Goal: Task Accomplishment & Management: Manage account settings

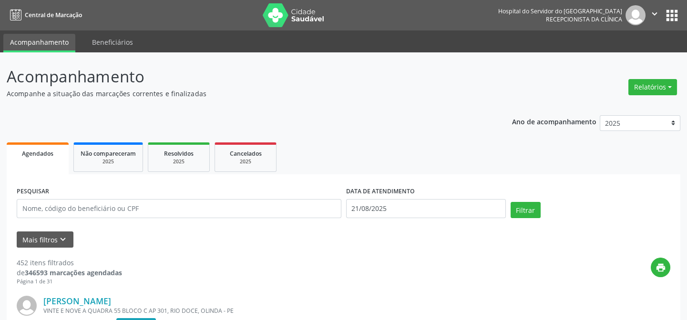
click at [58, 244] on icon "keyboard_arrow_down" at bounding box center [63, 240] width 10 height 10
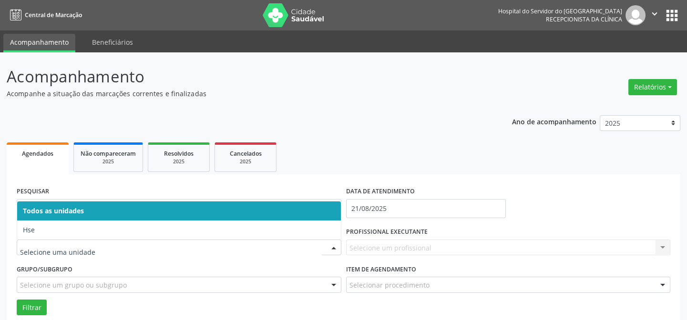
click at [65, 236] on span "Hse" at bounding box center [179, 230] width 324 height 19
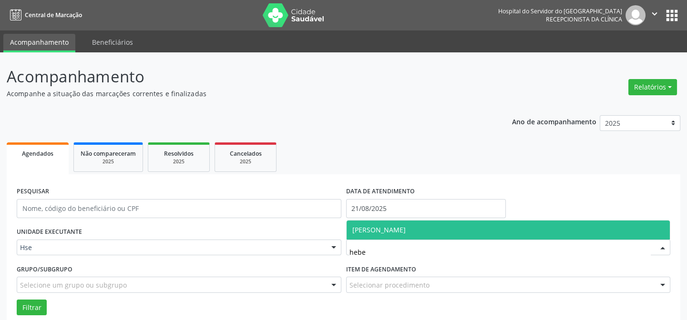
type input "heber"
click at [381, 226] on span "[PERSON_NAME]" at bounding box center [378, 230] width 53 height 9
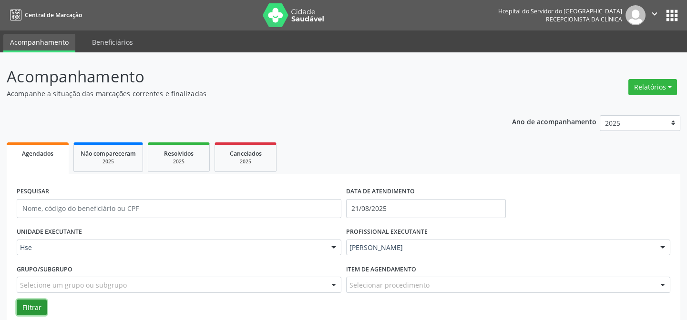
click at [37, 304] on button "Filtrar" at bounding box center [32, 308] width 30 height 16
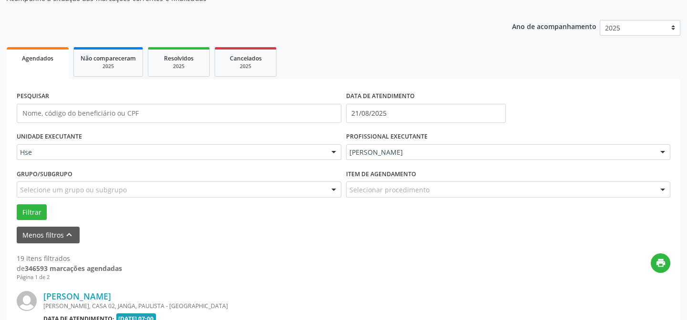
scroll to position [138, 0]
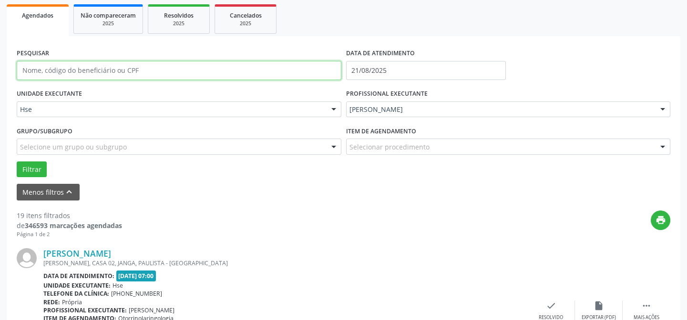
click at [129, 71] on input "text" at bounding box center [179, 70] width 325 height 19
type input "auriete"
click at [17, 162] on button "Filtrar" at bounding box center [32, 170] width 30 height 16
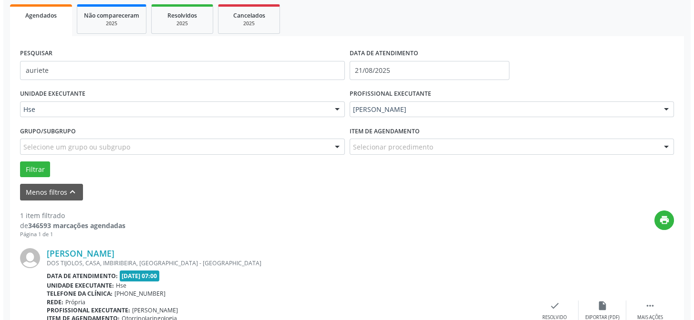
scroll to position [218, 0]
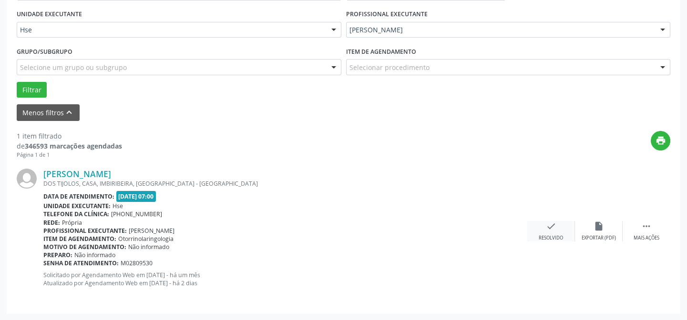
click at [553, 238] on div "Resolvido" at bounding box center [551, 238] width 24 height 7
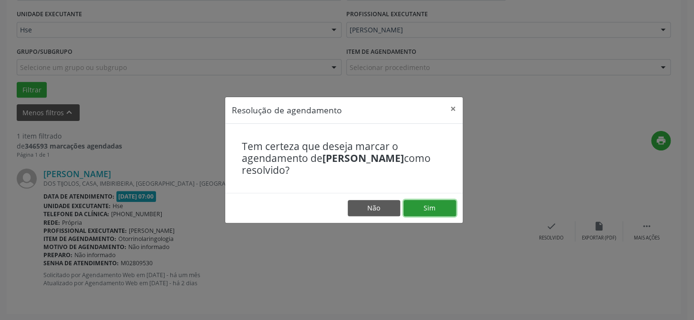
click at [424, 210] on button "Sim" at bounding box center [429, 208] width 52 height 16
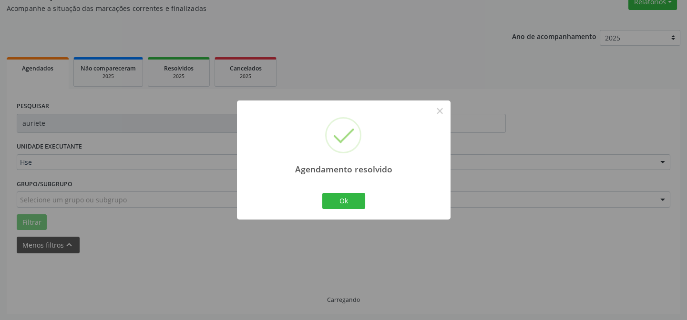
scroll to position [64, 0]
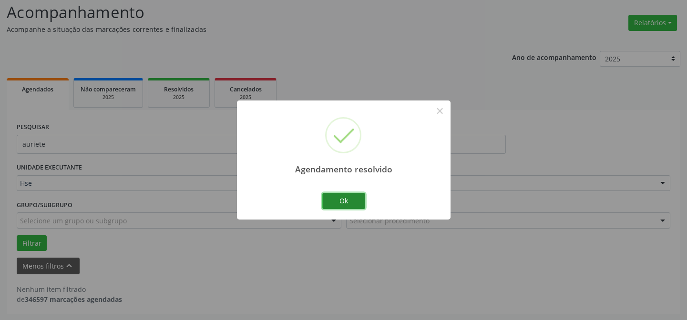
click at [350, 194] on button "Ok" at bounding box center [343, 201] width 43 height 16
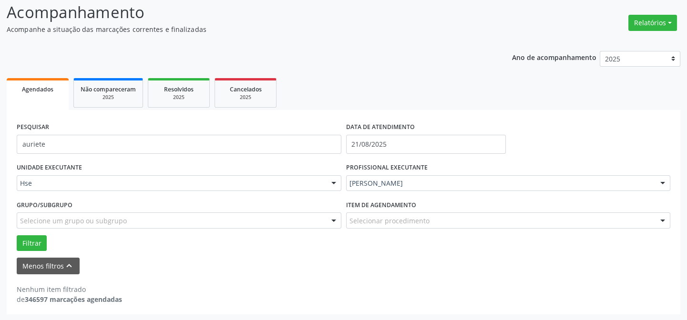
click at [233, 128] on div "PESQUISAR auriete" at bounding box center [179, 140] width 330 height 41
drag, startPoint x: 233, startPoint y: 128, endPoint x: 205, endPoint y: 121, distance: 29.2
click at [228, 125] on div "PESQUISAR auriete" at bounding box center [179, 140] width 330 height 41
click at [152, 150] on input "auriete" at bounding box center [179, 144] width 325 height 19
click at [153, 149] on input "auriete" at bounding box center [179, 144] width 325 height 19
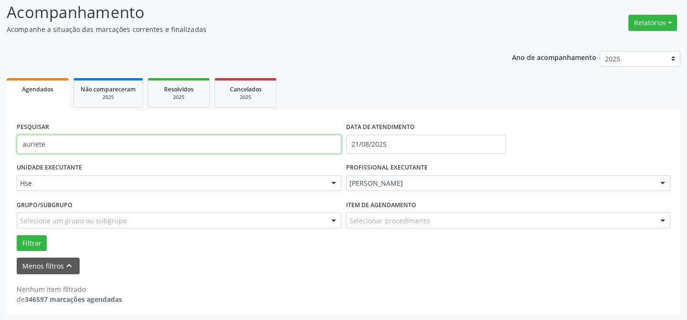
click at [153, 149] on input "auriete" at bounding box center [179, 144] width 325 height 19
click at [17, 236] on button "Filtrar" at bounding box center [32, 244] width 30 height 16
click at [69, 143] on input "eunildes" at bounding box center [179, 144] width 325 height 19
click at [17, 236] on button "Filtrar" at bounding box center [32, 244] width 30 height 16
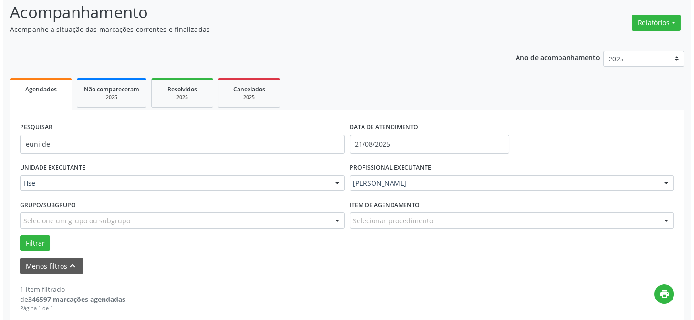
scroll to position [218, 0]
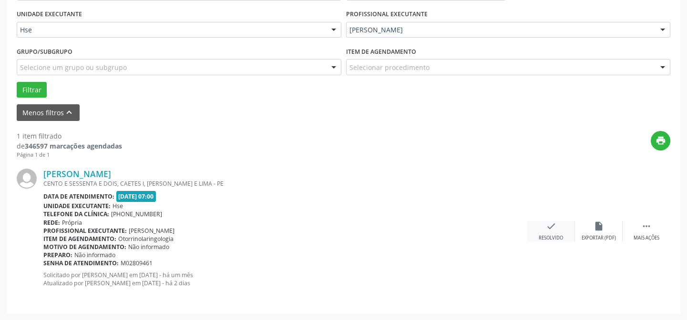
click at [546, 236] on div "Resolvido" at bounding box center [551, 238] width 24 height 7
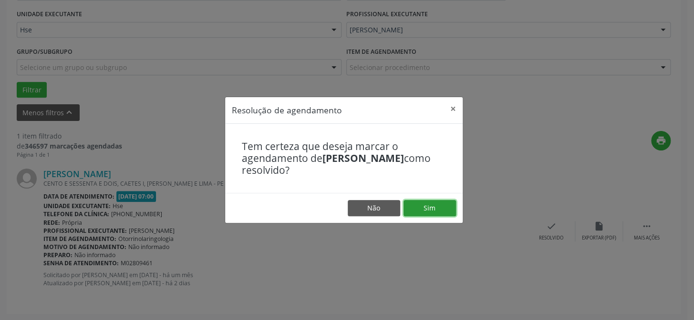
click at [439, 214] on button "Sim" at bounding box center [429, 208] width 52 height 16
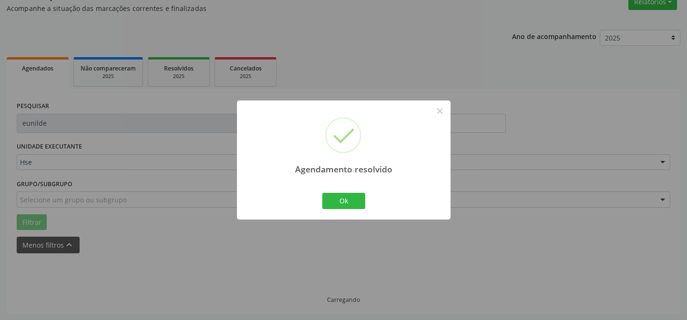
scroll to position [64, 0]
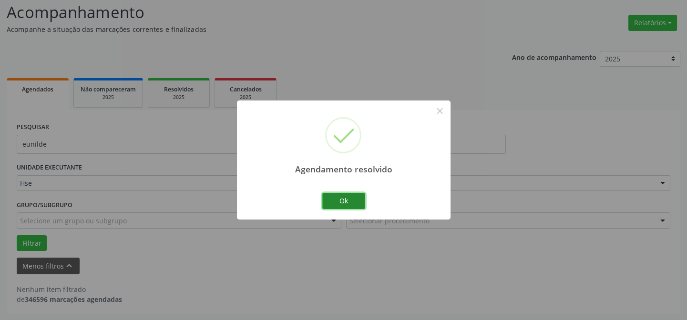
click at [350, 202] on button "Ok" at bounding box center [343, 201] width 43 height 16
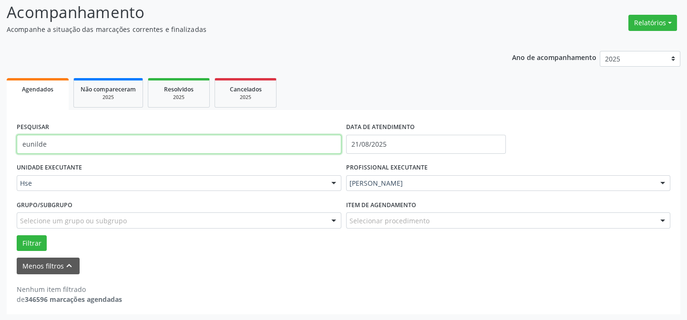
click at [251, 141] on input "eunilde" at bounding box center [179, 144] width 325 height 19
click at [17, 236] on button "Filtrar" at bounding box center [32, 244] width 30 height 16
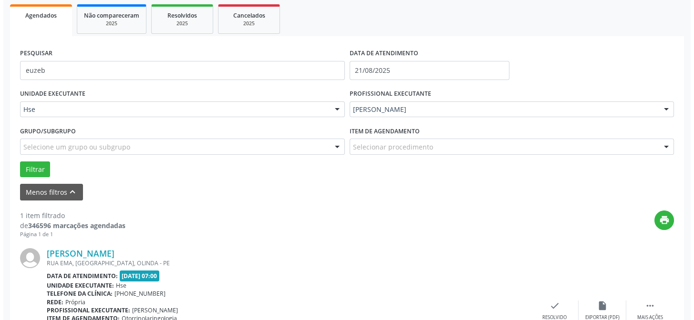
scroll to position [218, 0]
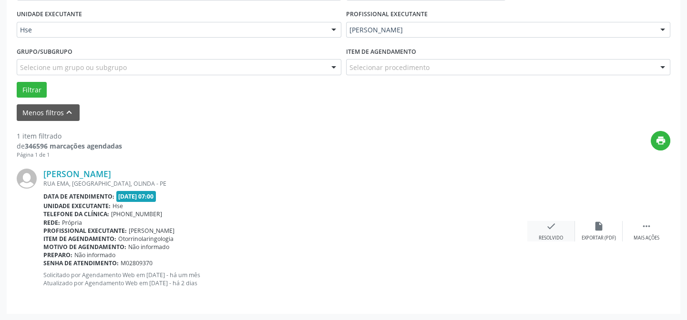
click at [541, 223] on div "check Resolvido" at bounding box center [551, 231] width 48 height 21
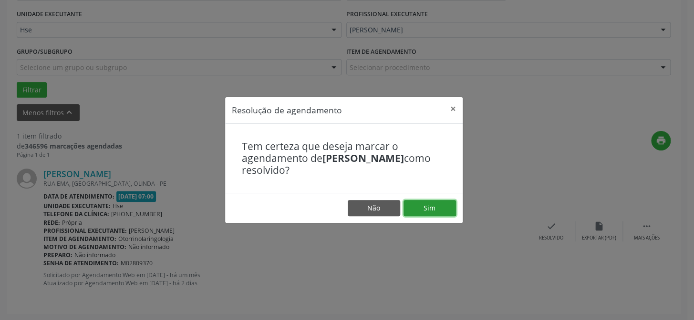
click at [433, 209] on button "Sim" at bounding box center [429, 208] width 52 height 16
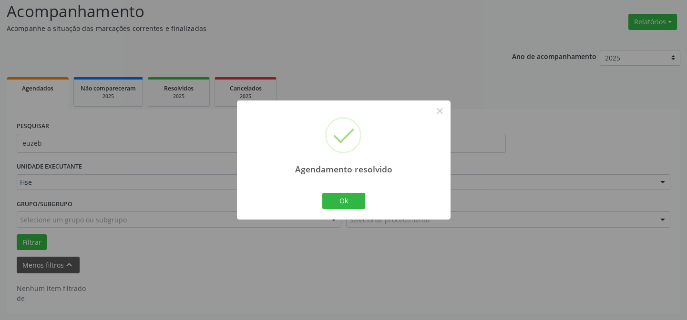
scroll to position [64, 0]
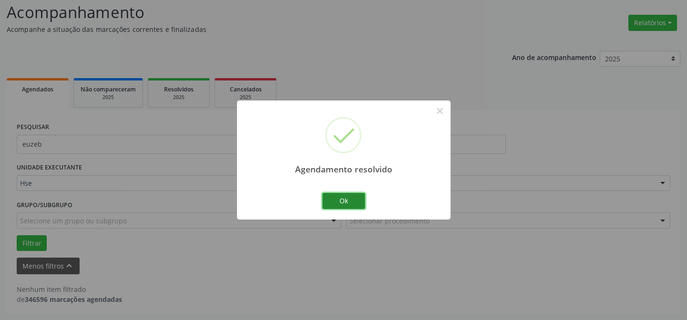
click at [346, 199] on button "Ok" at bounding box center [343, 201] width 43 height 16
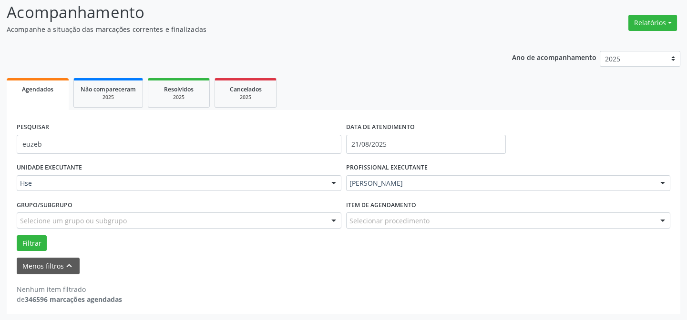
click at [155, 132] on div "PESQUISAR euzeb" at bounding box center [179, 140] width 330 height 41
click at [150, 153] on input "euzeb" at bounding box center [179, 144] width 325 height 19
type input "edja"
click at [17, 236] on button "Filtrar" at bounding box center [32, 244] width 30 height 16
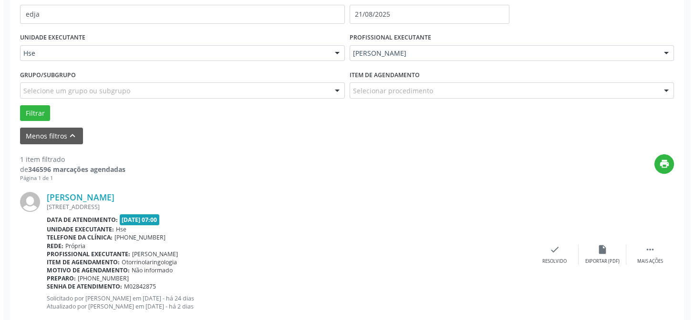
scroll to position [218, 0]
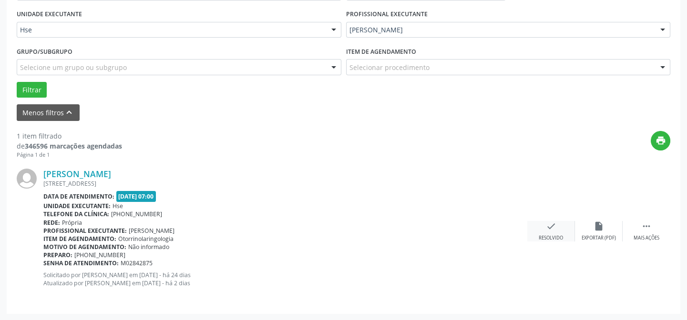
click at [544, 233] on div "check Resolvido" at bounding box center [551, 231] width 48 height 21
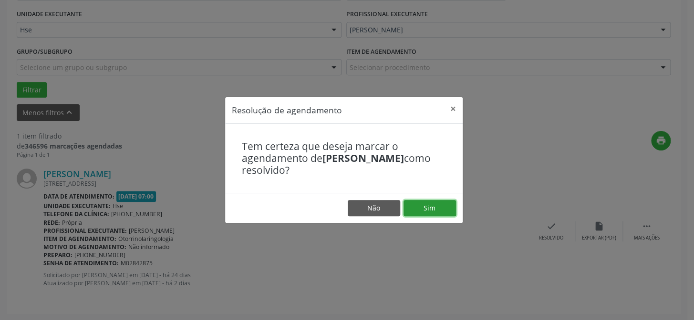
click at [420, 208] on button "Sim" at bounding box center [429, 208] width 52 height 16
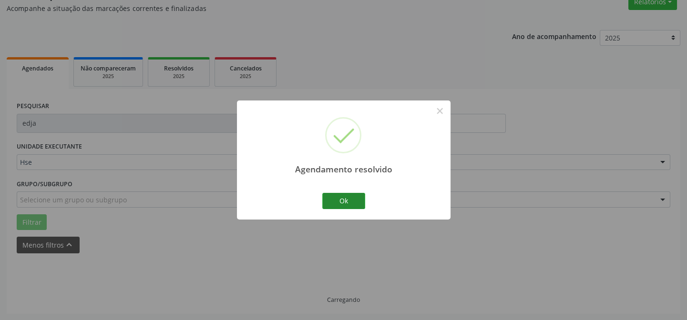
scroll to position [64, 0]
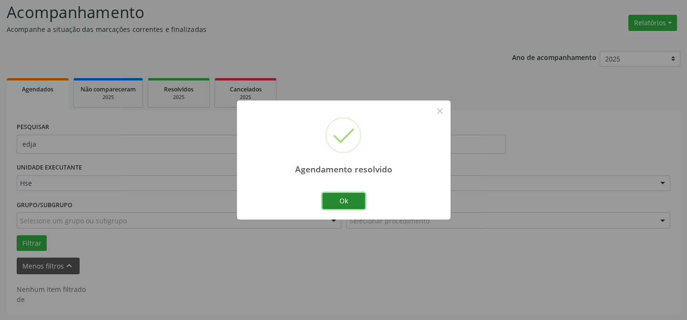
click at [358, 198] on button "Ok" at bounding box center [343, 201] width 43 height 16
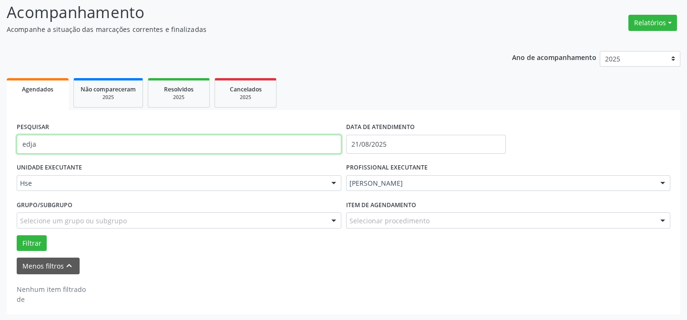
click at [209, 137] on input "edja" at bounding box center [179, 144] width 325 height 19
type input "rosangela"
click at [17, 236] on button "Filtrar" at bounding box center [32, 244] width 30 height 16
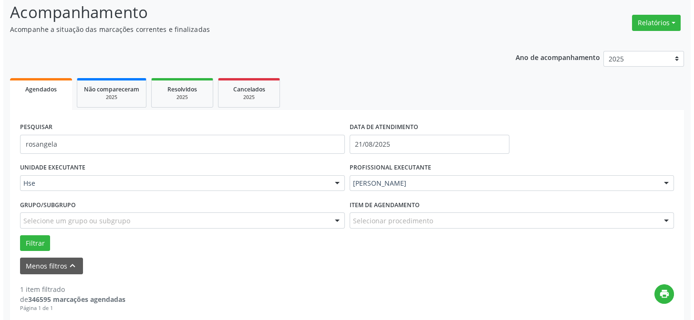
scroll to position [218, 0]
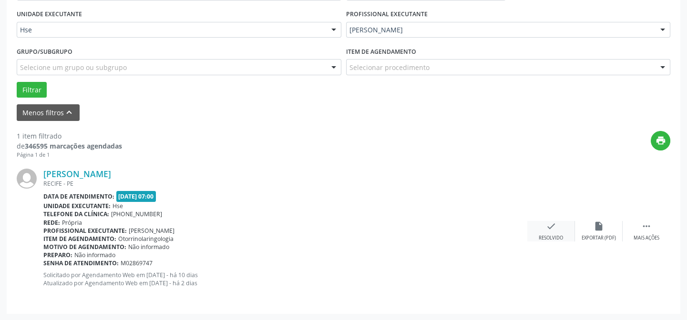
click at [547, 235] on div "Resolvido" at bounding box center [551, 238] width 24 height 7
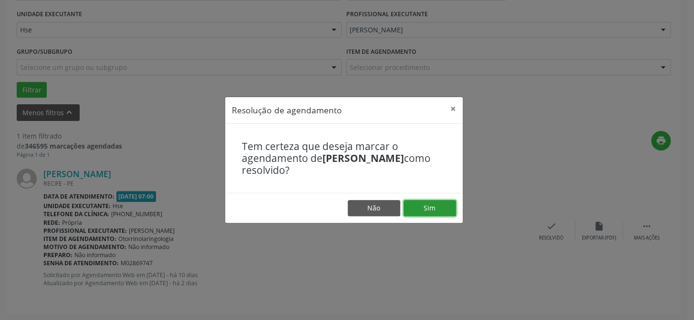
click at [451, 209] on button "Sim" at bounding box center [429, 208] width 52 height 16
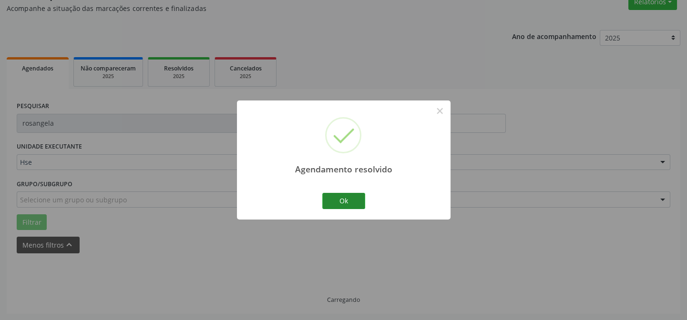
scroll to position [64, 0]
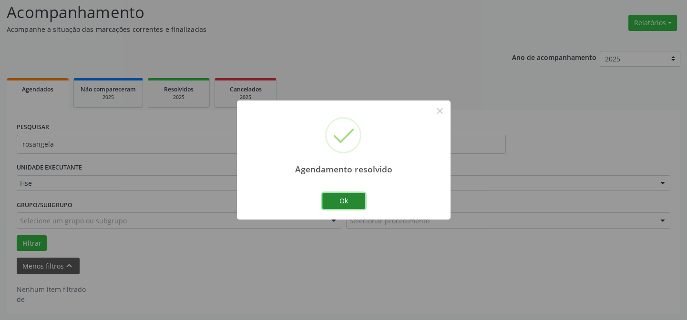
click at [339, 196] on button "Ok" at bounding box center [343, 201] width 43 height 16
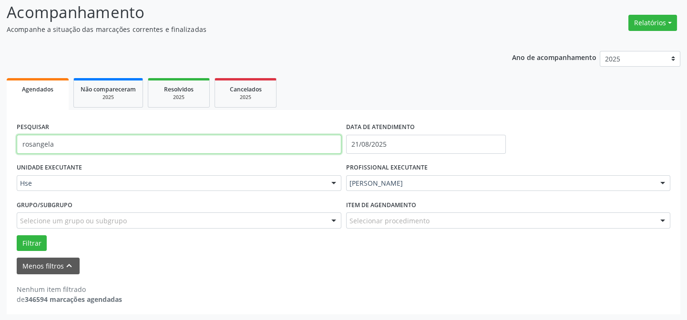
click at [251, 143] on input "rosangela" at bounding box center [179, 144] width 325 height 19
click at [17, 236] on button "Filtrar" at bounding box center [32, 244] width 30 height 16
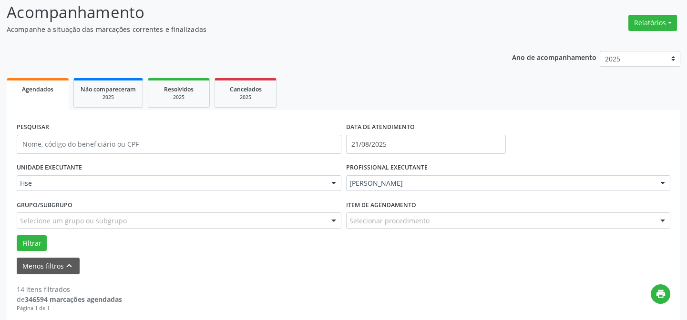
scroll to position [195, 0]
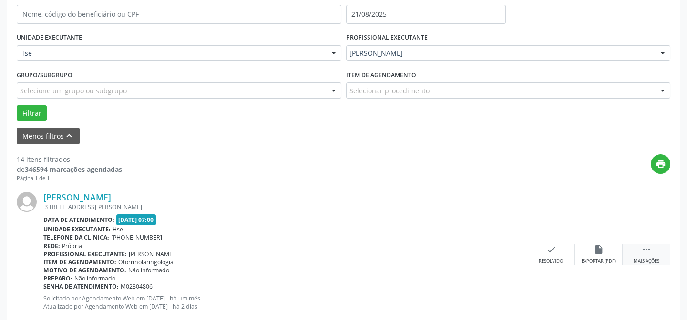
click at [647, 247] on icon "" at bounding box center [646, 250] width 10 height 10
click at [613, 253] on div "alarm_off Não compareceu" at bounding box center [599, 255] width 48 height 21
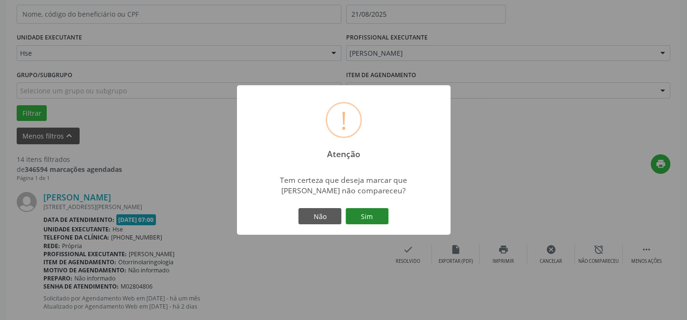
click at [376, 209] on button "Sim" at bounding box center [367, 216] width 43 height 16
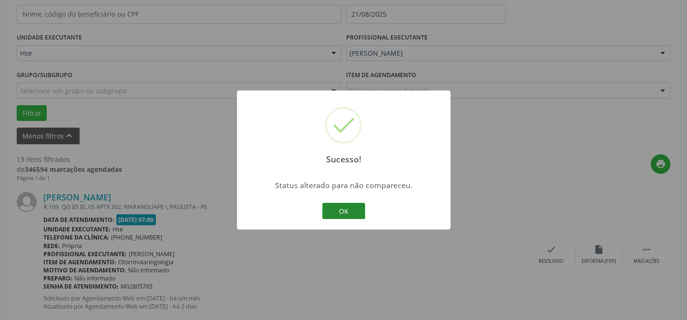
click at [355, 209] on button "OK" at bounding box center [343, 211] width 43 height 16
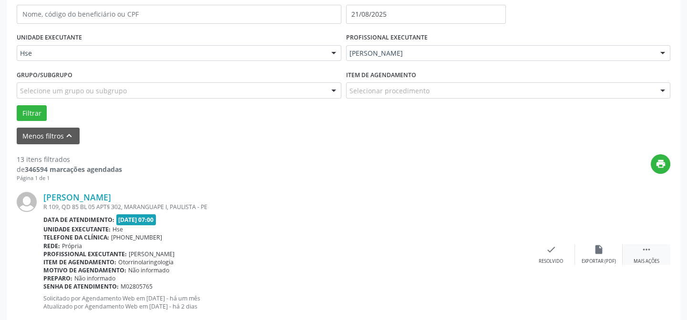
drag, startPoint x: 663, startPoint y: 258, endPoint x: 658, endPoint y: 257, distance: 5.9
click at [663, 258] on div " Mais ações" at bounding box center [647, 255] width 48 height 21
click at [596, 248] on icon "alarm_off" at bounding box center [599, 250] width 10 height 10
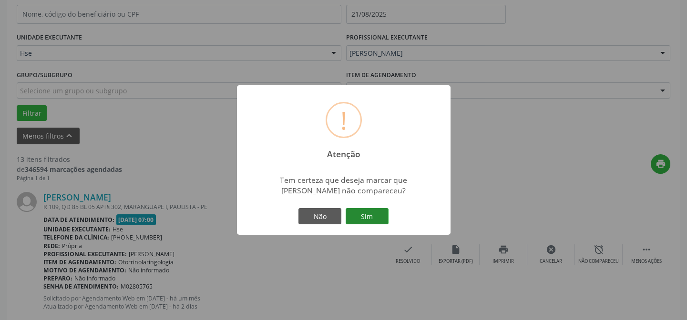
click at [367, 212] on button "Sim" at bounding box center [367, 216] width 43 height 16
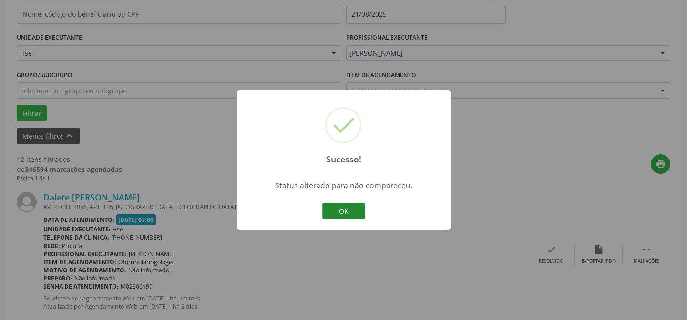
click at [352, 210] on button "OK" at bounding box center [343, 211] width 43 height 16
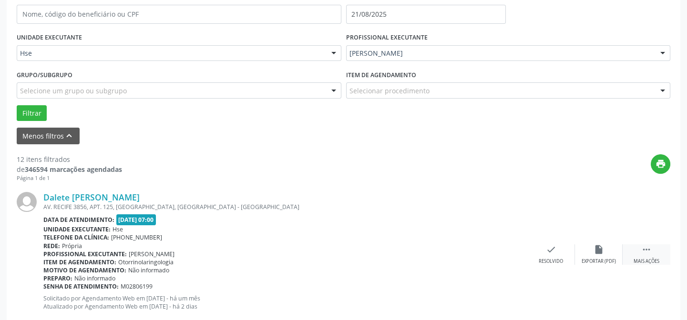
click at [634, 251] on div " Mais ações" at bounding box center [647, 255] width 48 height 21
click at [598, 251] on icon "alarm_off" at bounding box center [599, 250] width 10 height 10
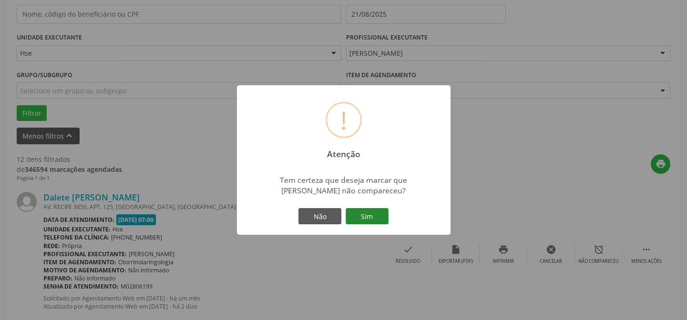
click at [359, 218] on button "Sim" at bounding box center [367, 216] width 43 height 16
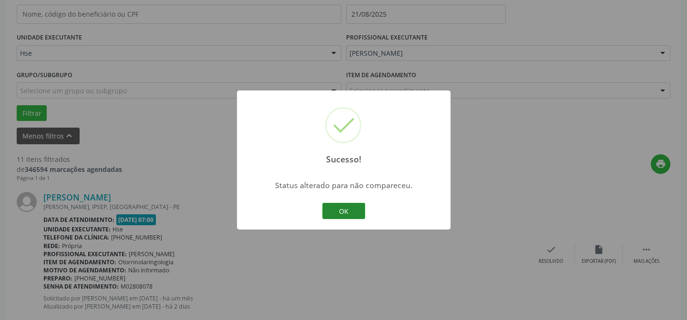
click at [345, 214] on button "OK" at bounding box center [343, 211] width 43 height 16
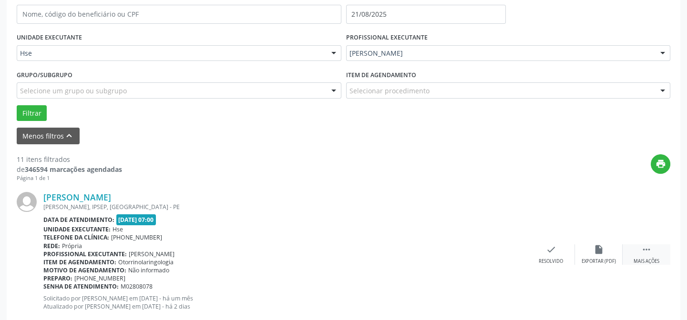
click at [649, 257] on div " Mais ações" at bounding box center [647, 255] width 48 height 21
click at [599, 248] on icon "alarm_off" at bounding box center [599, 250] width 10 height 10
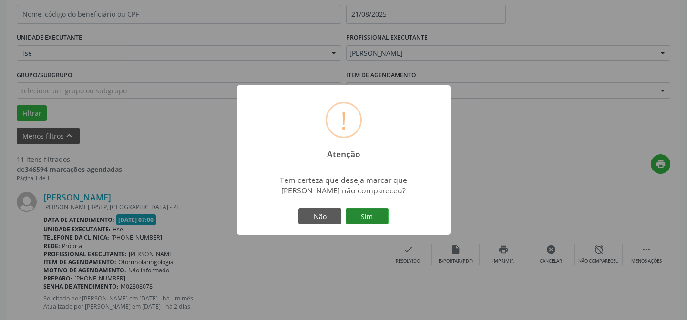
click at [354, 208] on button "Sim" at bounding box center [367, 216] width 43 height 16
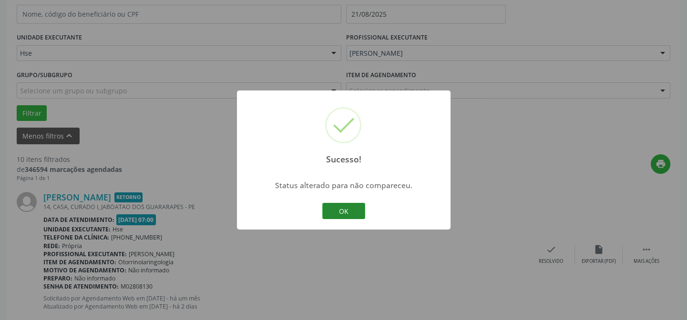
click at [358, 209] on button "OK" at bounding box center [343, 211] width 43 height 16
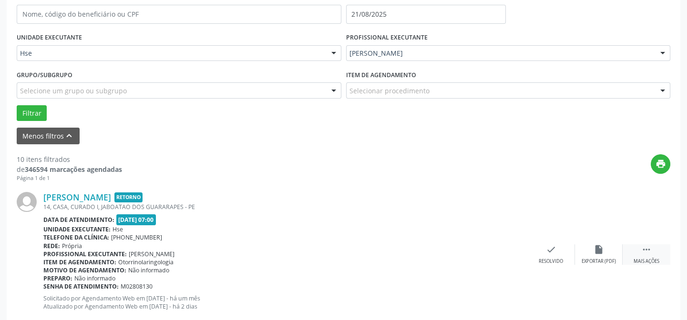
click at [651, 263] on div "Mais ações" at bounding box center [647, 261] width 26 height 7
click at [609, 253] on div "alarm_off Não compareceu" at bounding box center [599, 255] width 48 height 21
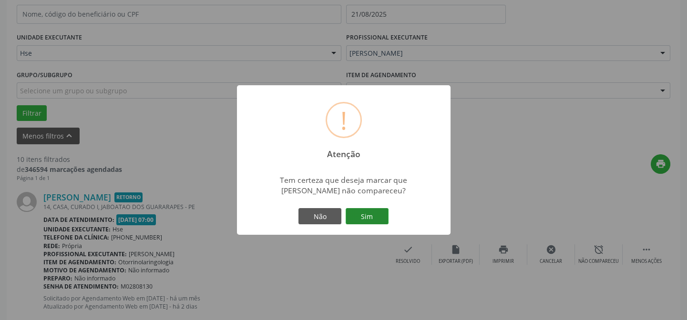
click at [381, 222] on button "Sim" at bounding box center [367, 216] width 43 height 16
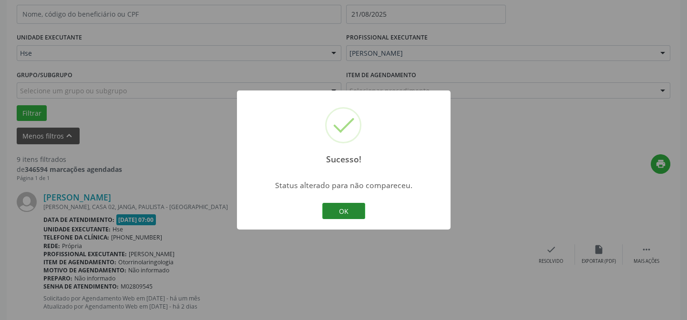
click at [355, 214] on button "OK" at bounding box center [343, 211] width 43 height 16
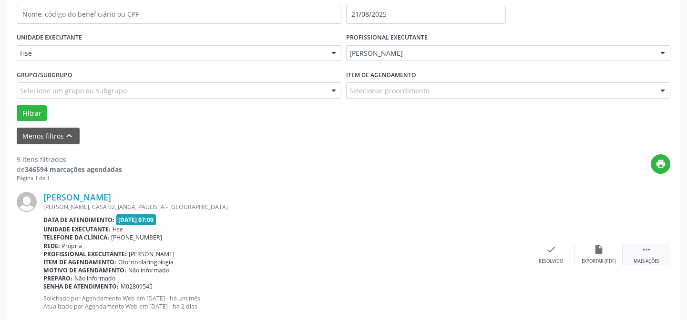
click at [648, 245] on icon "" at bounding box center [646, 250] width 10 height 10
click at [601, 250] on icon "alarm_off" at bounding box center [599, 250] width 10 height 10
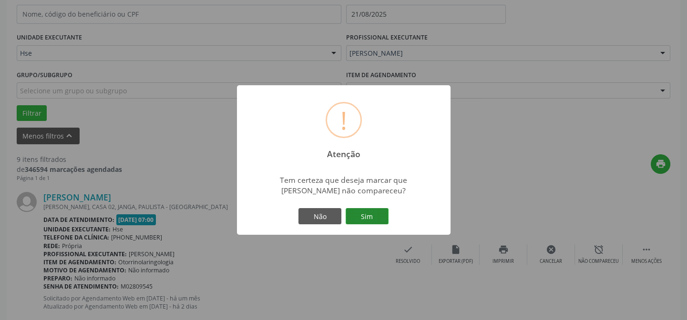
click at [363, 217] on button "Sim" at bounding box center [367, 216] width 43 height 16
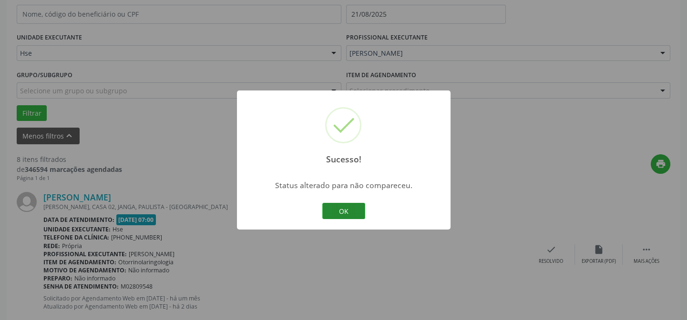
click at [361, 217] on button "OK" at bounding box center [343, 211] width 43 height 16
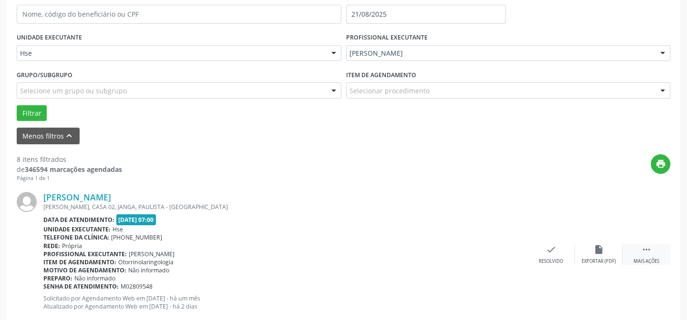
drag, startPoint x: 647, startPoint y: 248, endPoint x: 640, endPoint y: 245, distance: 7.5
click at [648, 247] on icon "" at bounding box center [646, 250] width 10 height 10
click at [598, 248] on icon "alarm_off" at bounding box center [599, 250] width 10 height 10
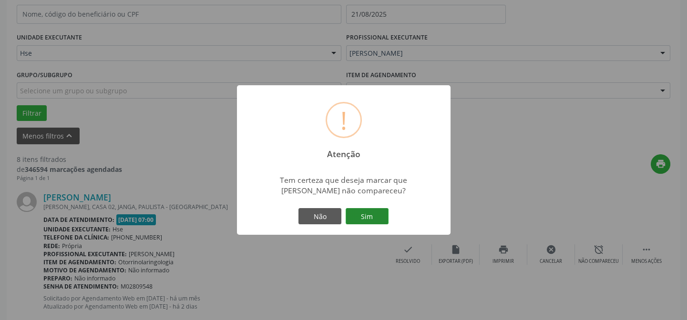
click at [372, 220] on button "Sim" at bounding box center [367, 216] width 43 height 16
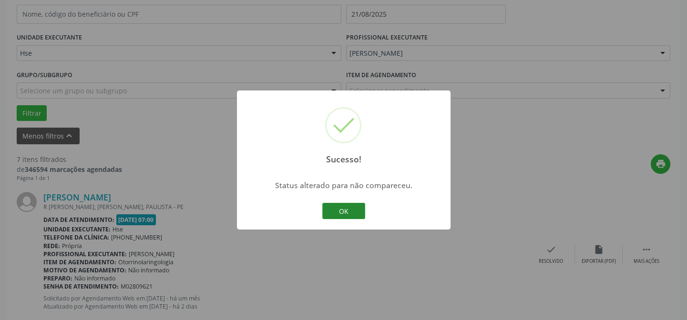
click at [350, 214] on button "OK" at bounding box center [343, 211] width 43 height 16
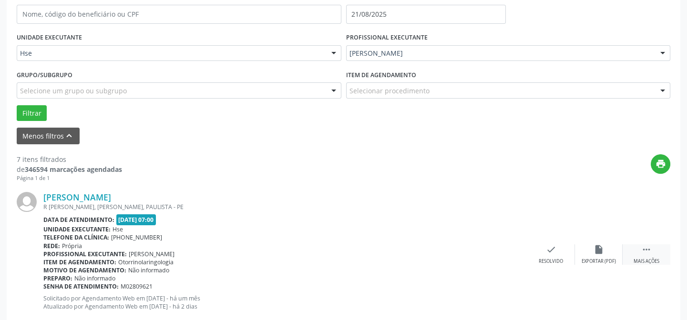
click at [644, 254] on icon "" at bounding box center [646, 250] width 10 height 10
click at [591, 247] on div "alarm_off Não compareceu" at bounding box center [599, 255] width 48 height 21
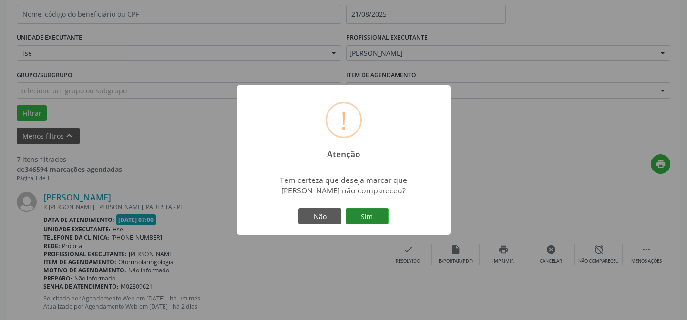
click at [372, 218] on button "Sim" at bounding box center [367, 216] width 43 height 16
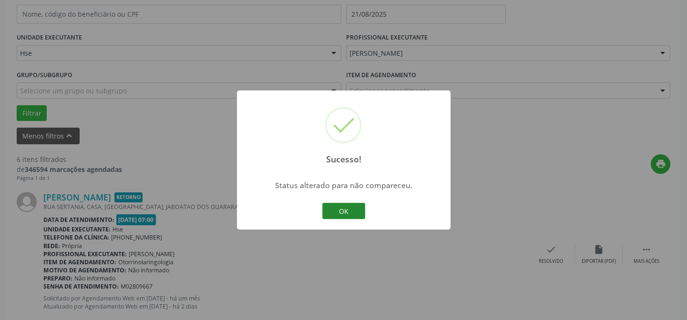
click at [364, 216] on button "OK" at bounding box center [343, 211] width 43 height 16
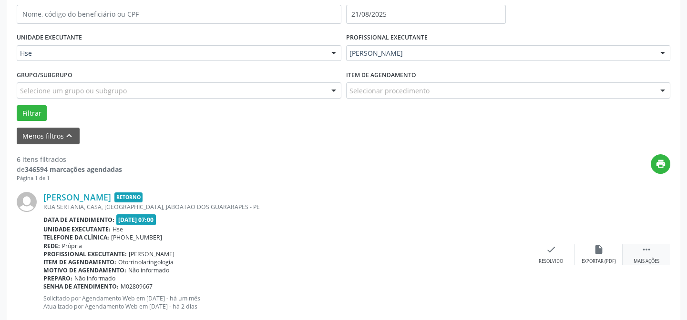
click at [668, 255] on div " Mais ações" at bounding box center [647, 255] width 48 height 21
click at [606, 253] on div "alarm_off Não compareceu" at bounding box center [599, 255] width 48 height 21
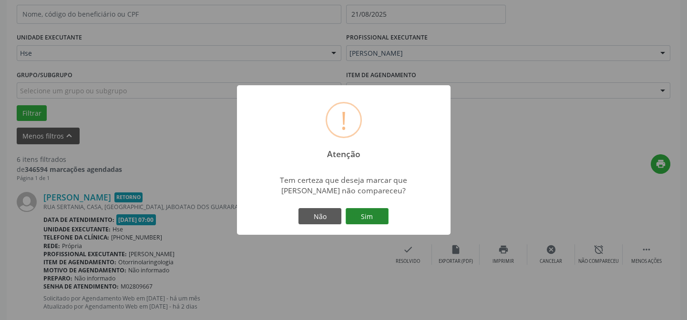
click at [370, 214] on button "Sim" at bounding box center [367, 216] width 43 height 16
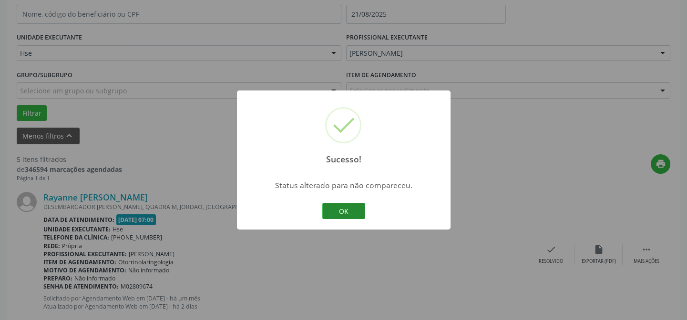
click at [340, 208] on button "OK" at bounding box center [343, 211] width 43 height 16
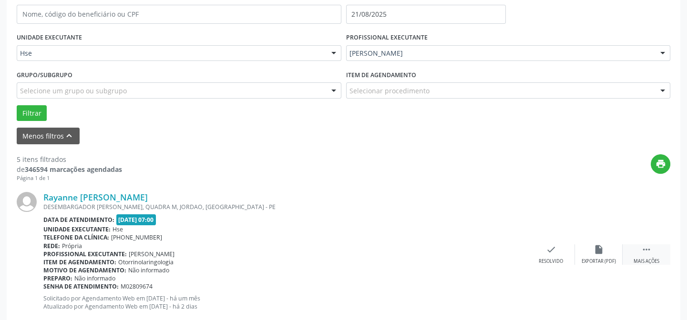
click at [636, 254] on div " Mais ações" at bounding box center [647, 255] width 48 height 21
click at [606, 253] on div "alarm_off Não compareceu" at bounding box center [599, 255] width 48 height 21
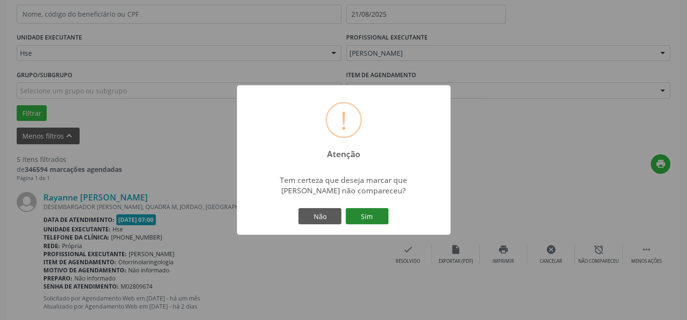
click at [371, 216] on button "Sim" at bounding box center [367, 216] width 43 height 16
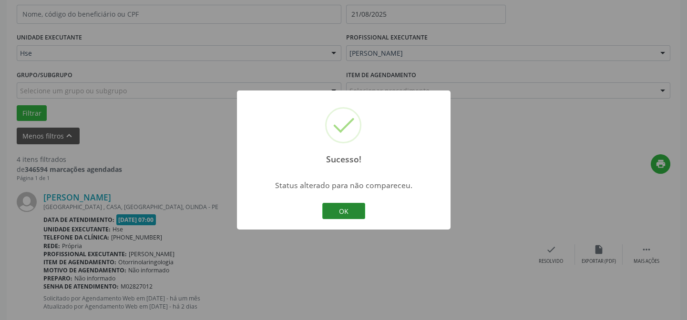
click at [359, 208] on button "OK" at bounding box center [343, 211] width 43 height 16
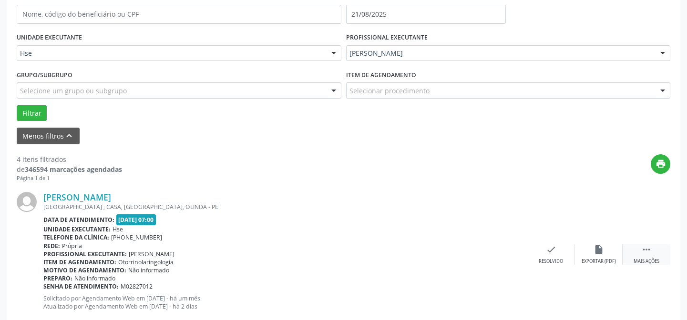
click at [647, 262] on div "Mais ações" at bounding box center [647, 261] width 26 height 7
click at [616, 251] on div "alarm_off Não compareceu" at bounding box center [599, 255] width 48 height 21
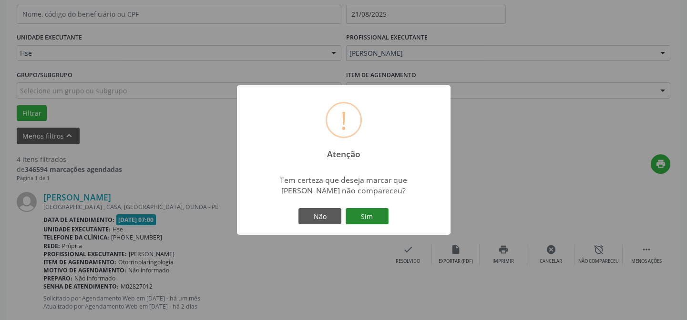
click at [363, 214] on button "Sim" at bounding box center [367, 216] width 43 height 16
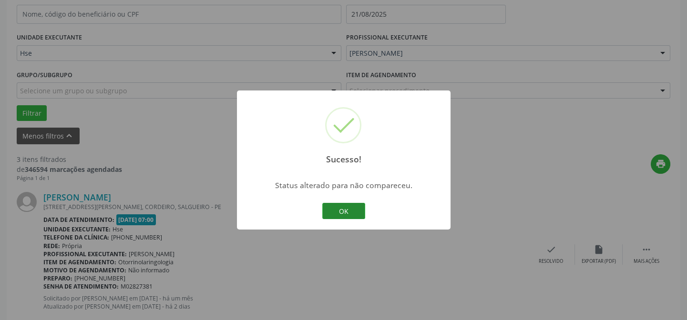
click at [358, 211] on button "OK" at bounding box center [343, 211] width 43 height 16
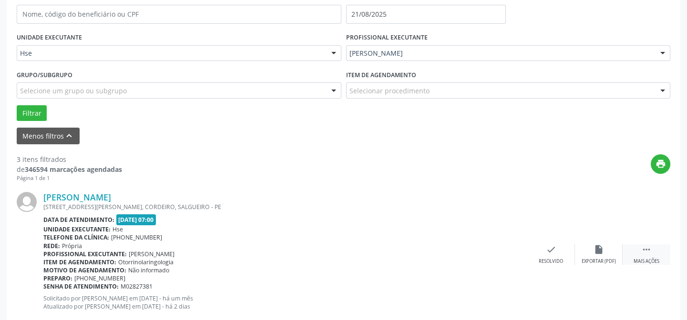
click at [647, 257] on div " Mais ações" at bounding box center [647, 255] width 48 height 21
click at [599, 258] on div "Não compareceu" at bounding box center [598, 261] width 41 height 7
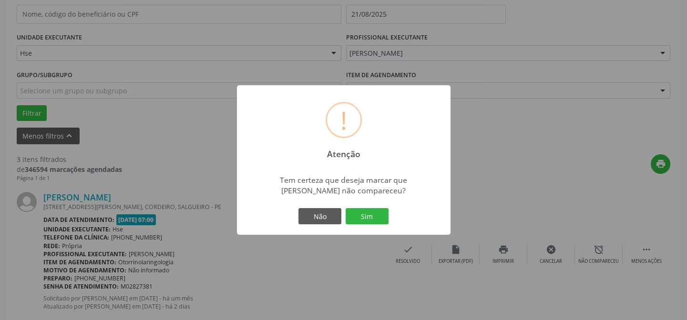
click at [372, 211] on button "Sim" at bounding box center [367, 216] width 43 height 16
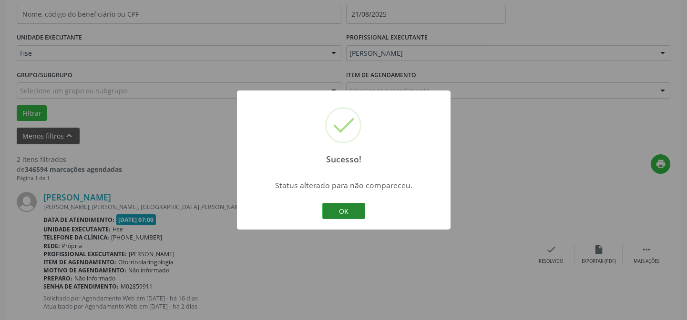
click at [342, 215] on button "OK" at bounding box center [343, 211] width 43 height 16
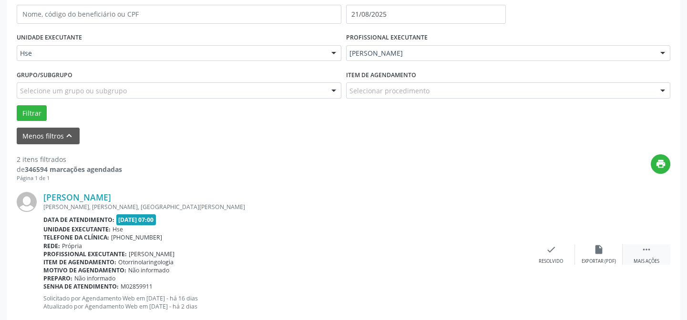
click at [639, 256] on div " Mais ações" at bounding box center [647, 255] width 48 height 21
click at [582, 262] on div "Não compareceu" at bounding box center [598, 261] width 41 height 7
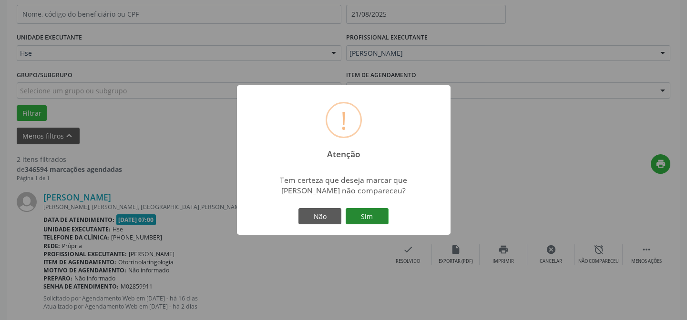
click at [378, 220] on button "Sim" at bounding box center [367, 216] width 43 height 16
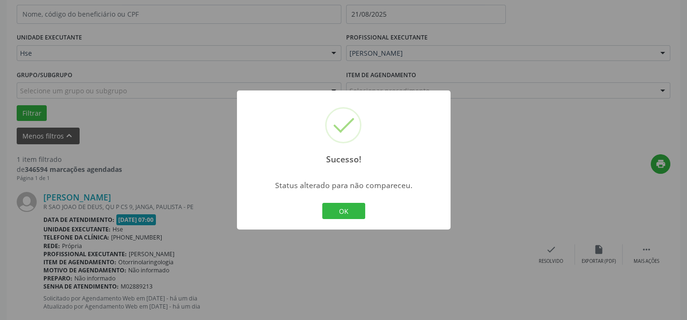
click at [371, 220] on div "Sucesso! × Status alterado para não compareceu. OK Cancel" at bounding box center [344, 160] width 214 height 139
click at [346, 203] on button "OK" at bounding box center [343, 211] width 43 height 16
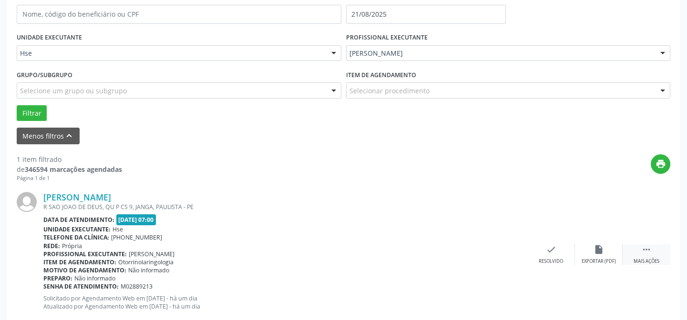
click at [639, 256] on div " Mais ações" at bounding box center [647, 255] width 48 height 21
click at [611, 253] on div "alarm_off Não compareceu" at bounding box center [599, 255] width 48 height 21
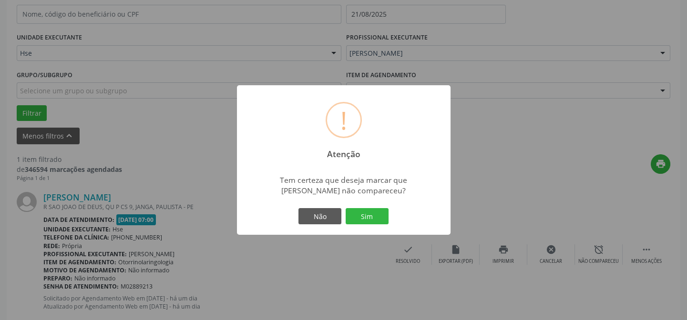
click at [357, 205] on div "! Atenção × Tem certeza que deseja marcar que [PERSON_NAME] não compareceu? Não…" at bounding box center [344, 160] width 214 height 150
click at [363, 214] on button "Sim" at bounding box center [367, 216] width 43 height 16
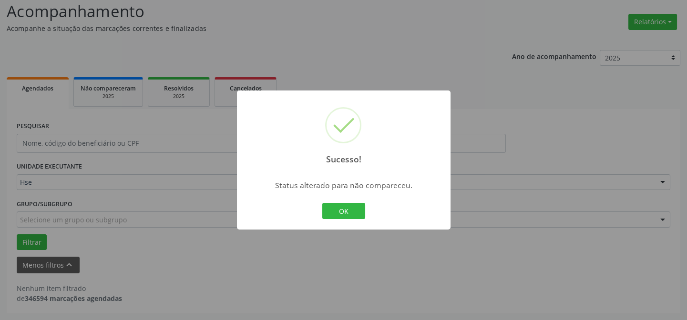
scroll to position [64, 0]
click at [361, 214] on button "OK" at bounding box center [343, 211] width 43 height 16
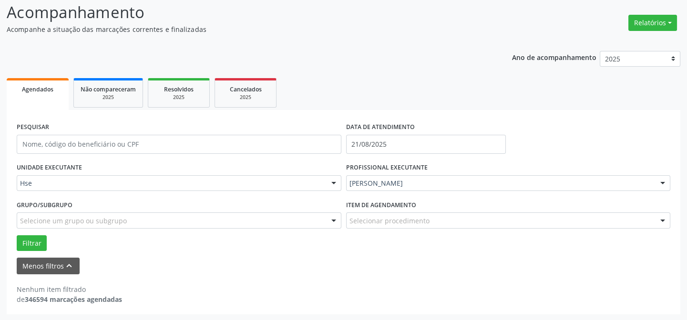
scroll to position [0, 0]
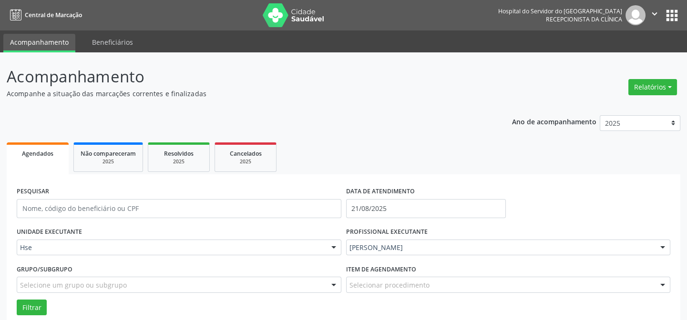
click at [291, 6] on img at bounding box center [294, 15] width 62 height 24
